Goal: Task Accomplishment & Management: Manage account settings

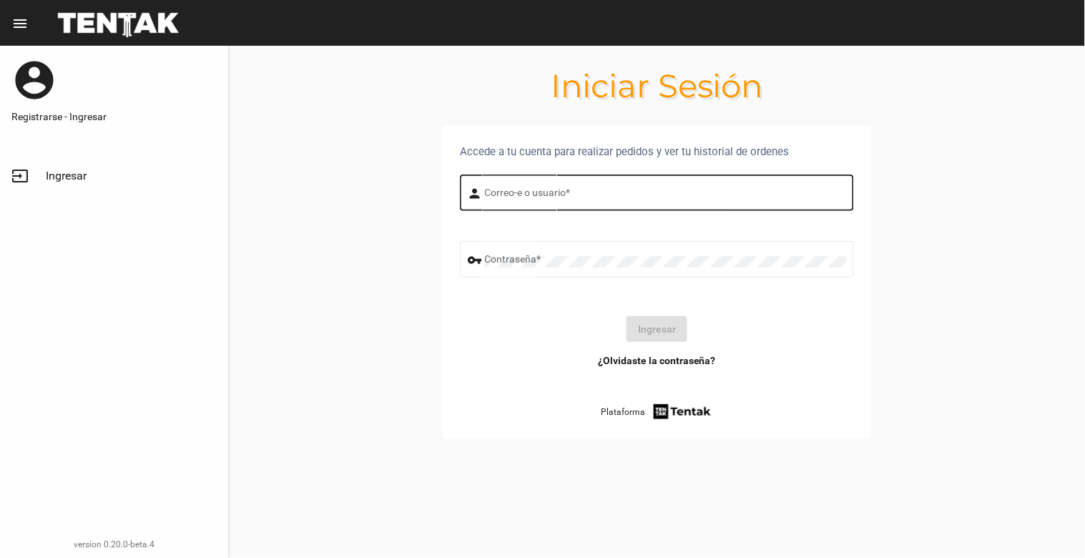
type input "[EMAIL_ADDRESS][DOMAIN_NAME]"
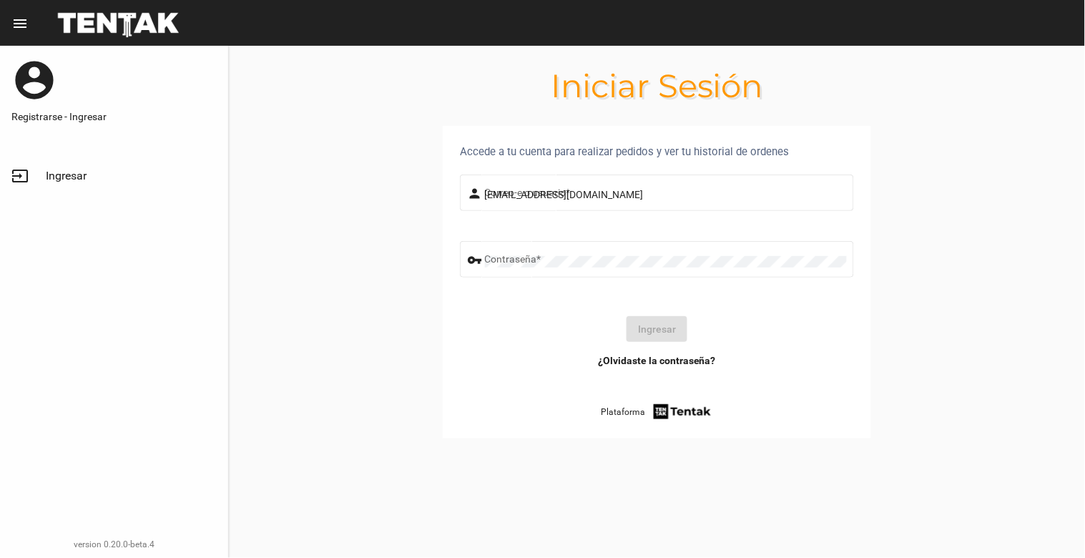
drag, startPoint x: 665, startPoint y: 187, endPoint x: 670, endPoint y: 212, distance: 24.8
click at [665, 187] on div "[EMAIL_ADDRESS][DOMAIN_NAME] Correo-e o usuario *" at bounding box center [666, 191] width 362 height 39
drag, startPoint x: 663, startPoint y: 320, endPoint x: 667, endPoint y: 306, distance: 14.9
click at [664, 319] on button "Ingresar" at bounding box center [657, 329] width 61 height 26
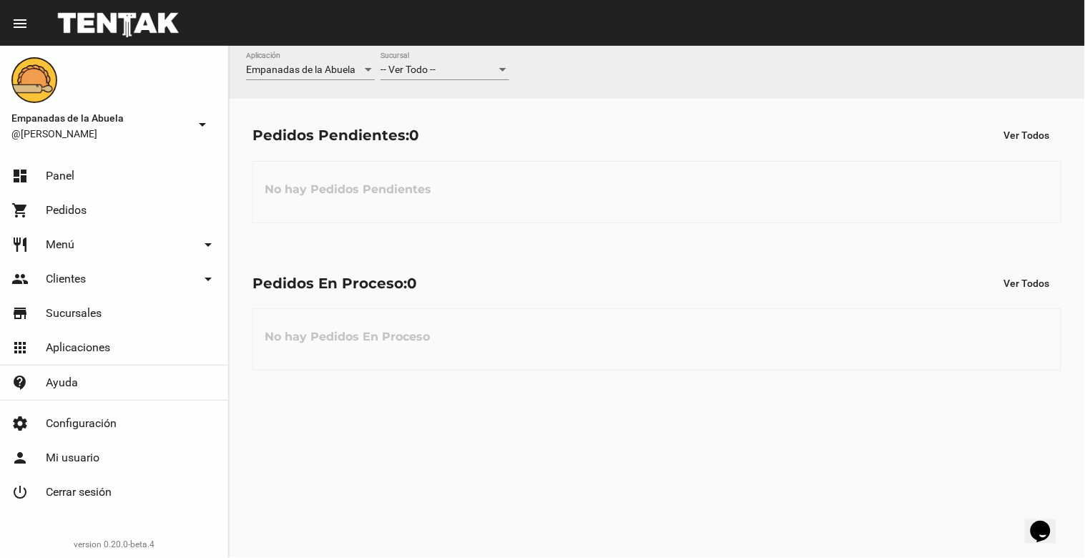
click at [504, 67] on div at bounding box center [502, 69] width 13 height 11
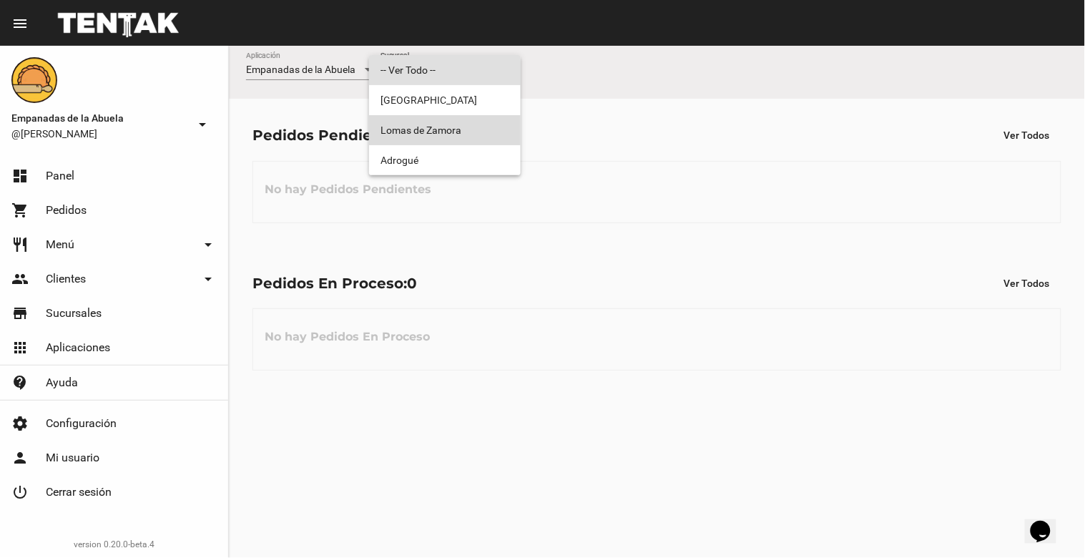
click at [473, 129] on span "Lomas de Zamora" at bounding box center [444, 130] width 129 height 30
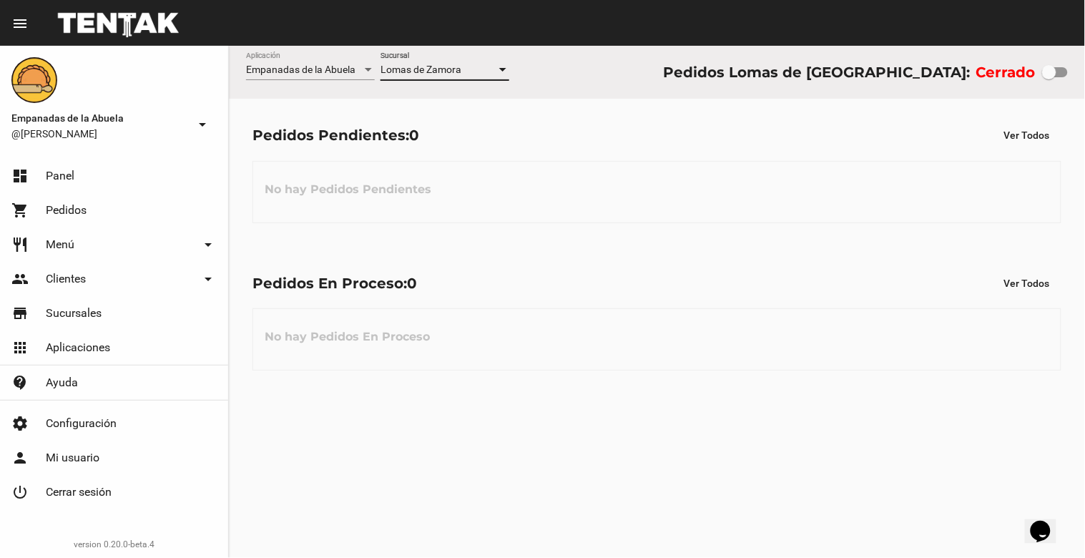
click at [1063, 67] on div at bounding box center [1055, 72] width 26 height 10
click at [1049, 77] on input "checkbox" at bounding box center [1048, 77] width 1 height 1
checkbox input "true"
